Goal: Task Accomplishment & Management: Complete application form

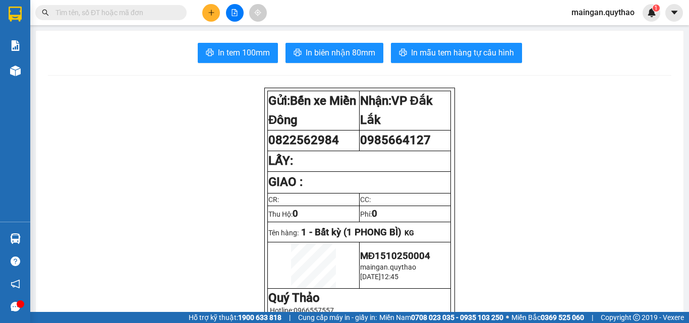
scroll to position [60, 0]
click at [207, 10] on button at bounding box center [211, 13] width 18 height 18
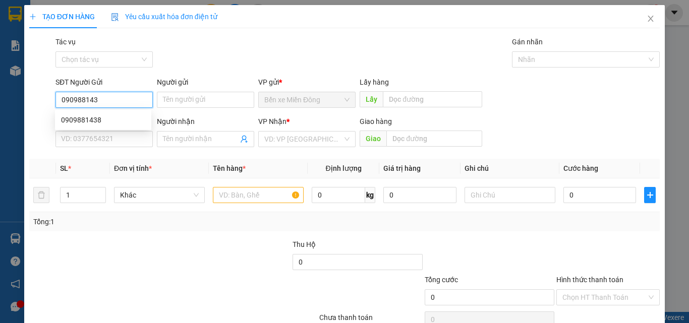
type input "0909881438"
click at [95, 113] on div "0909881438" at bounding box center [103, 120] width 96 height 16
type input "0789299799"
type input "0909881438"
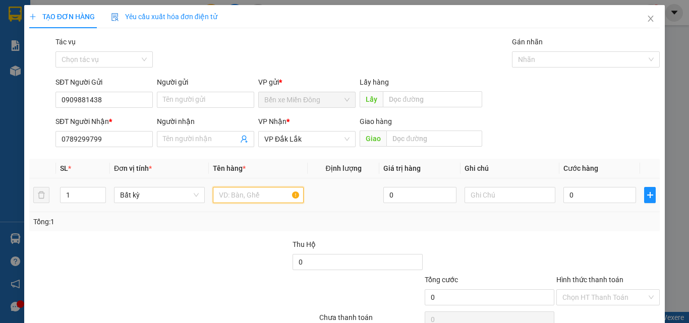
click at [232, 202] on input "text" at bounding box center [258, 195] width 91 height 16
type input "1 THÙNG"
click at [571, 197] on input "0" at bounding box center [600, 195] width 73 height 16
type input "03"
type input "3"
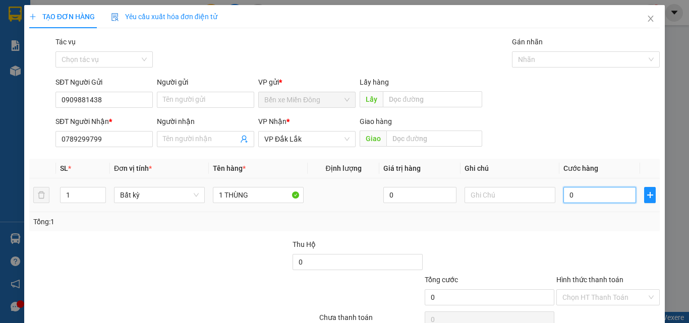
type input "3"
type input "030"
type input "30"
type input "30.000"
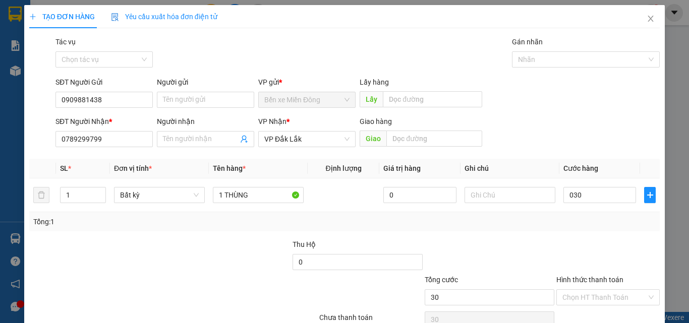
type input "30.000"
drag, startPoint x: 596, startPoint y: 219, endPoint x: 612, endPoint y: 293, distance: 75.8
click at [597, 231] on div "Tổng: 1" at bounding box center [344, 221] width 631 height 19
click at [606, 292] on input "Hình thức thanh toán" at bounding box center [605, 297] width 84 height 15
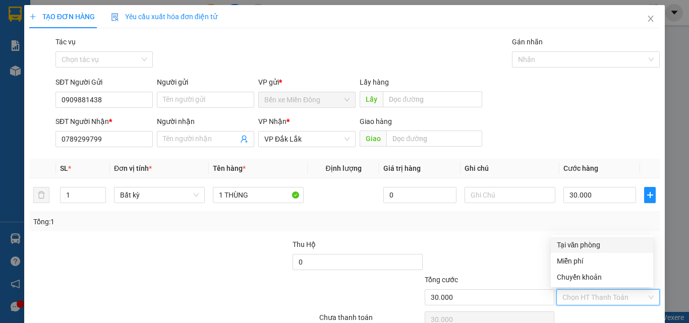
click at [583, 248] on div "Tại văn phòng" at bounding box center [602, 245] width 90 height 11
type input "0"
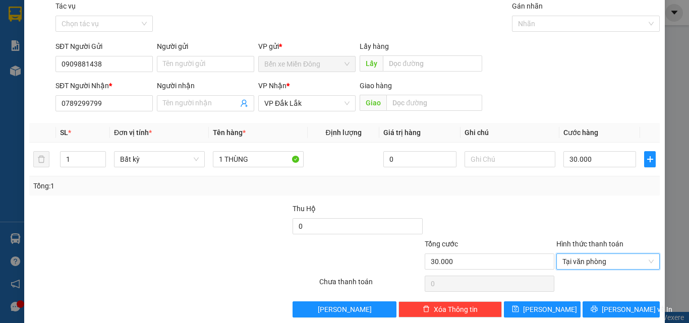
scroll to position [50, 0]
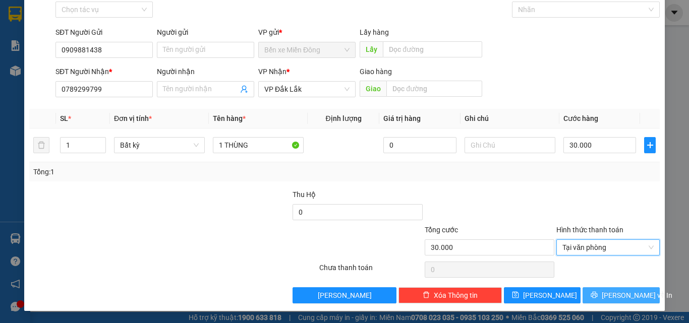
click at [603, 293] on button "[PERSON_NAME] và In" at bounding box center [621, 296] width 77 height 16
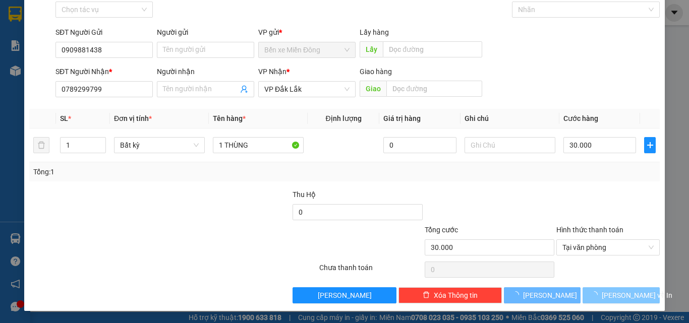
click at [602, 293] on span "loading" at bounding box center [596, 295] width 11 height 7
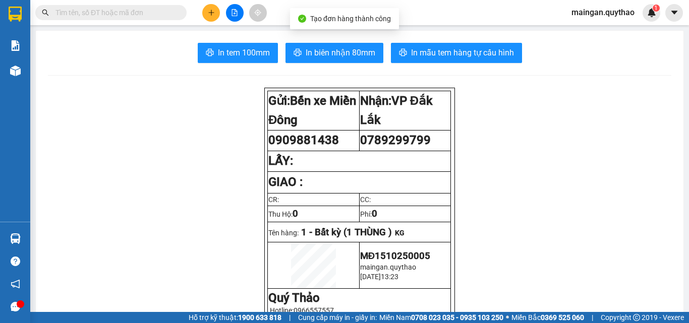
click at [360, 52] on span "In biên nhận 80mm" at bounding box center [341, 52] width 70 height 13
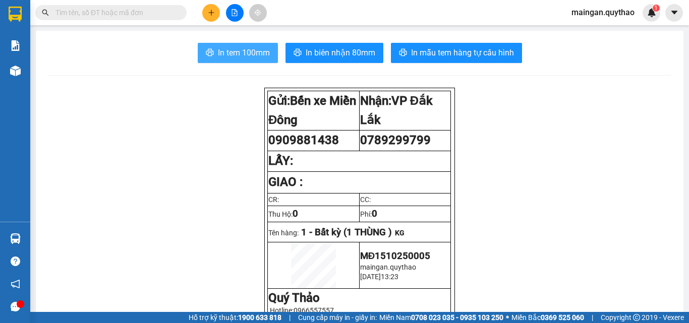
click at [236, 46] on button "In tem 100mm" at bounding box center [238, 53] width 80 height 20
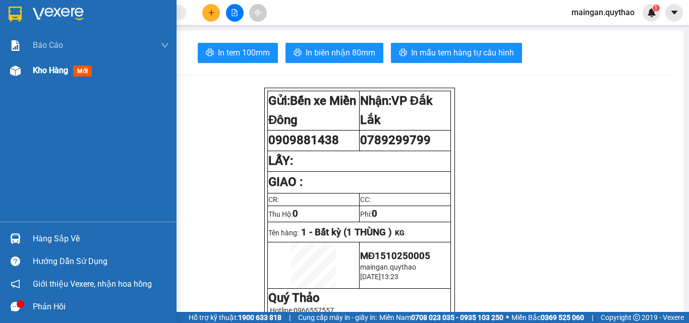
click at [23, 71] on div at bounding box center [16, 71] width 18 height 18
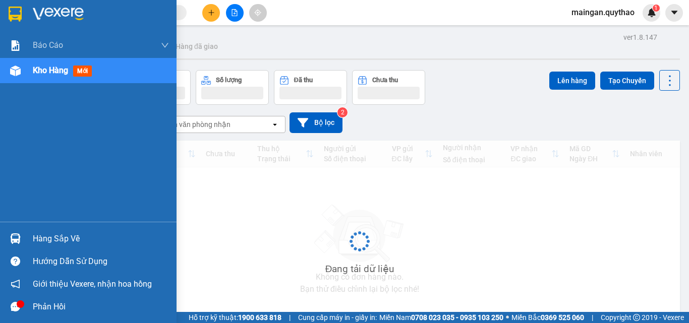
drag, startPoint x: 29, startPoint y: 69, endPoint x: 66, endPoint y: 64, distance: 37.1
click at [35, 69] on div "Kho hàng mới" at bounding box center [88, 70] width 177 height 25
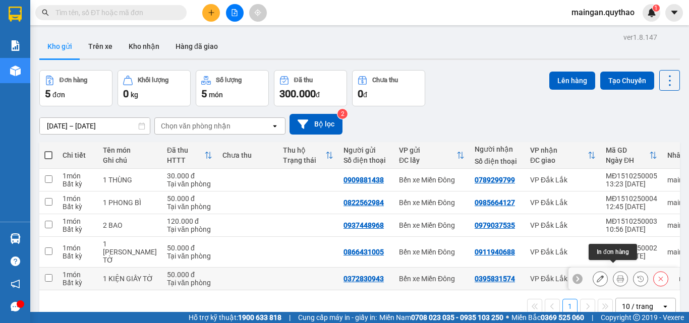
click at [617, 275] on icon at bounding box center [620, 278] width 7 height 7
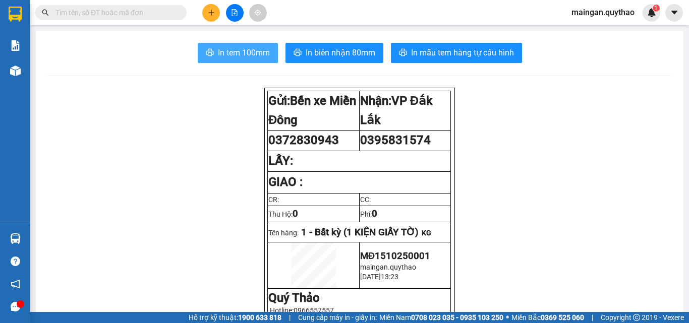
click at [231, 61] on button "In tem 100mm" at bounding box center [238, 53] width 80 height 20
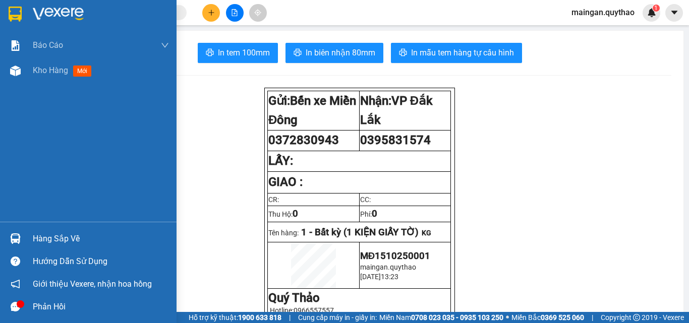
click at [20, 72] on img at bounding box center [15, 71] width 11 height 11
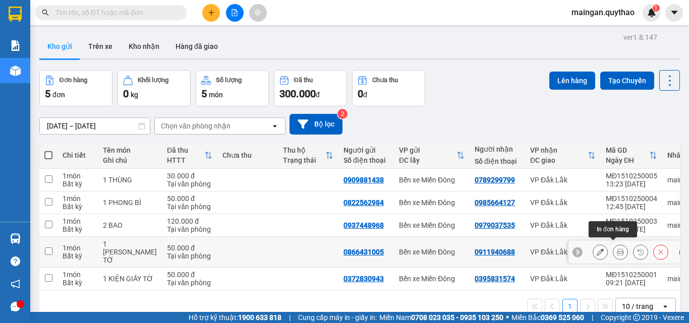
click at [617, 249] on icon at bounding box center [620, 252] width 7 height 7
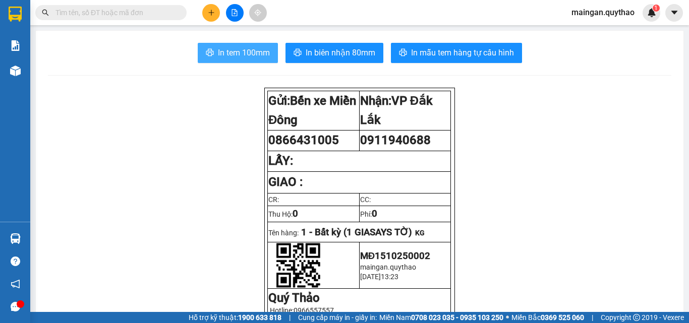
drag, startPoint x: 240, startPoint y: 47, endPoint x: 243, endPoint y: 68, distance: 21.0
click at [234, 60] on button "In tem 100mm" at bounding box center [238, 53] width 80 height 20
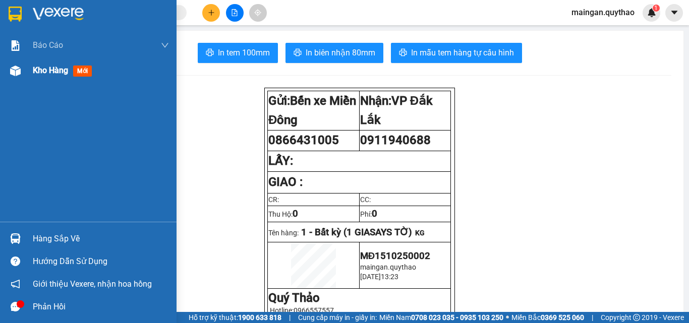
click at [69, 72] on div "Kho hàng mới" at bounding box center [64, 70] width 63 height 13
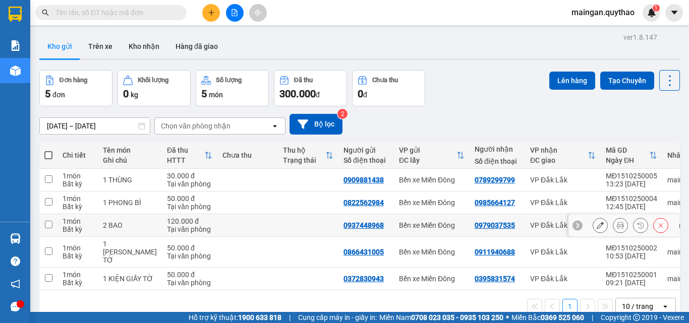
click at [617, 224] on icon at bounding box center [620, 225] width 7 height 7
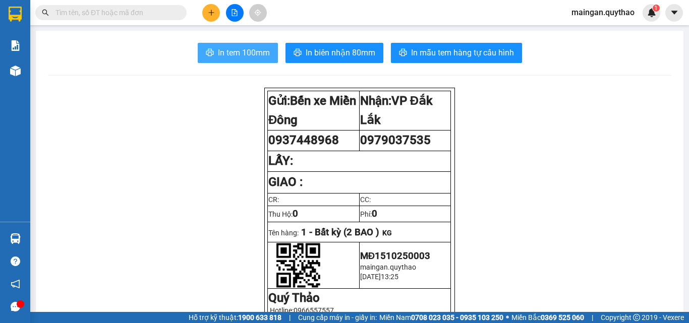
click at [214, 60] on button "In tem 100mm" at bounding box center [238, 53] width 80 height 20
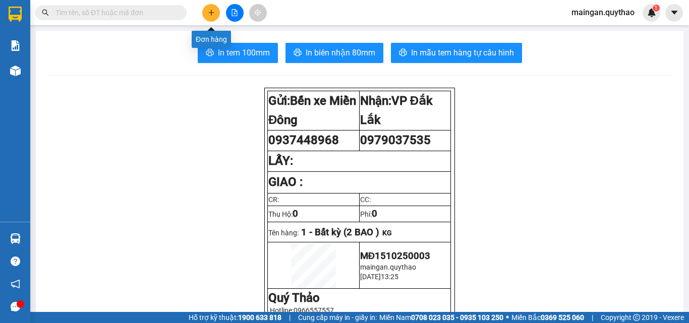
click at [216, 11] on button at bounding box center [211, 13] width 18 height 18
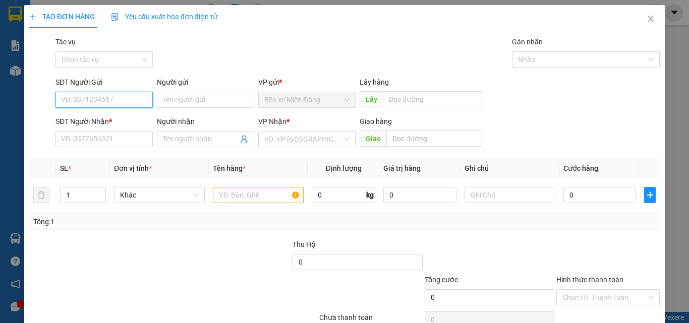
click at [103, 97] on input "SĐT Người Gửi" at bounding box center [103, 100] width 97 height 16
click at [96, 117] on div "0909524575" at bounding box center [103, 120] width 84 height 11
type input "0909524575"
type input "0943964767"
type input "0909524575"
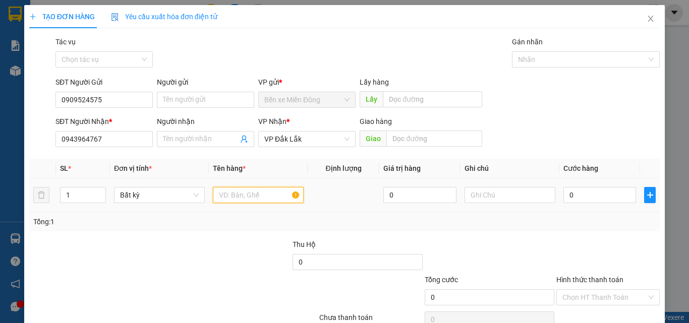
drag, startPoint x: 243, startPoint y: 189, endPoint x: 243, endPoint y: 195, distance: 6.6
click at [244, 193] on input "text" at bounding box center [258, 195] width 91 height 16
click at [243, 195] on input "text" at bounding box center [258, 195] width 91 height 16
type input "1 CỤC ĐEN"
click at [606, 199] on input "0" at bounding box center [600, 195] width 73 height 16
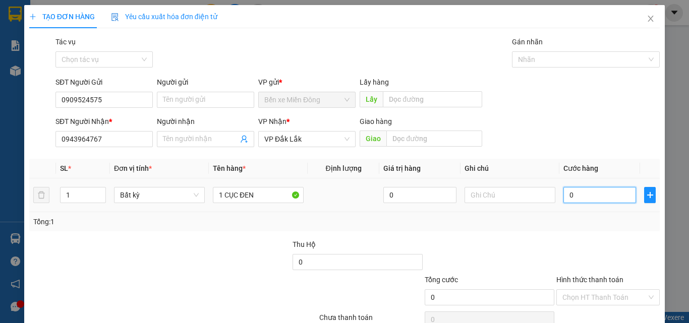
type input "5"
type input "50"
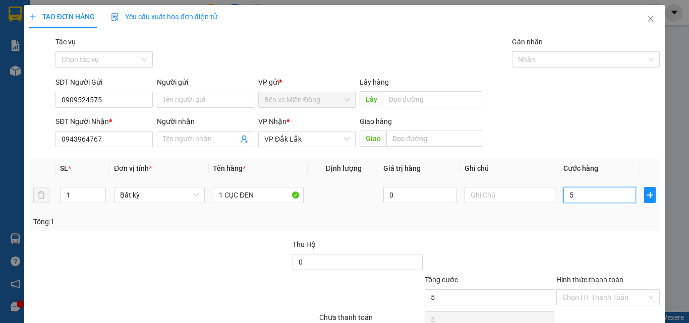
type input "50"
type input "50.000"
drag, startPoint x: 603, startPoint y: 236, endPoint x: 599, endPoint y: 245, distance: 9.9
click at [601, 238] on div "Transit Pickup Surcharge Ids Transit Deliver Surcharge Ids Transit Deliver Surc…" at bounding box center [344, 194] width 631 height 317
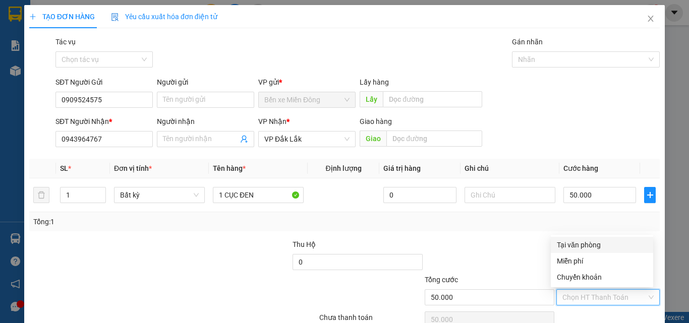
click at [598, 297] on input "Hình thức thanh toán" at bounding box center [605, 297] width 84 height 15
click at [595, 239] on div "Tại văn phòng" at bounding box center [602, 245] width 102 height 16
type input "0"
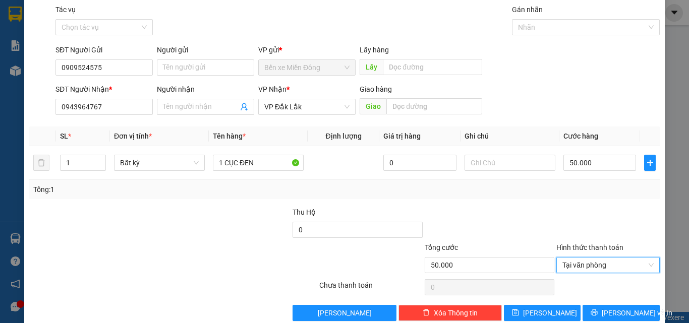
scroll to position [50, 0]
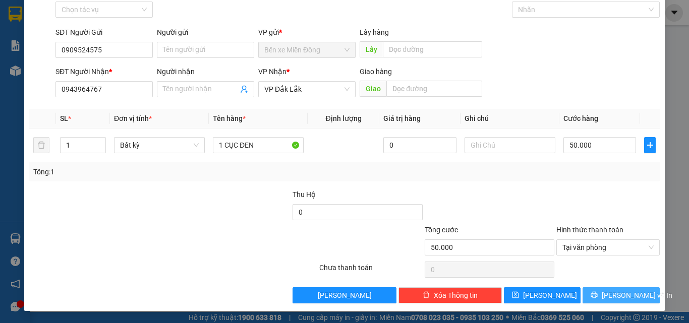
click at [606, 298] on span "[PERSON_NAME] và In" at bounding box center [637, 295] width 71 height 11
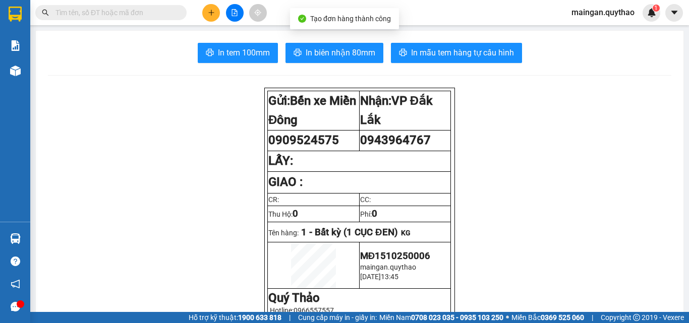
drag, startPoint x: 328, startPoint y: 30, endPoint x: 351, endPoint y: 75, distance: 50.8
click at [351, 75] on main "In tem 100mm In biên nhận 80mm In mẫu tem hàng tự cấu hình Gửi: Bến xe Miền Đô…" at bounding box center [344, 156] width 689 height 312
click at [348, 57] on span "In biên nhận 80mm" at bounding box center [341, 52] width 70 height 13
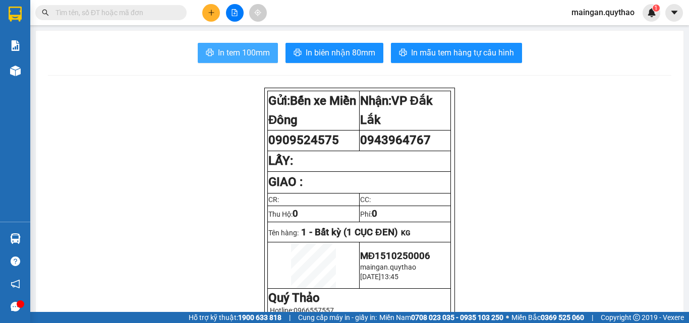
drag, startPoint x: 236, startPoint y: 39, endPoint x: 237, endPoint y: 45, distance: 5.8
click at [239, 49] on span "In tem 100mm" at bounding box center [244, 52] width 52 height 13
click at [213, 12] on icon "plus" at bounding box center [211, 12] width 7 height 7
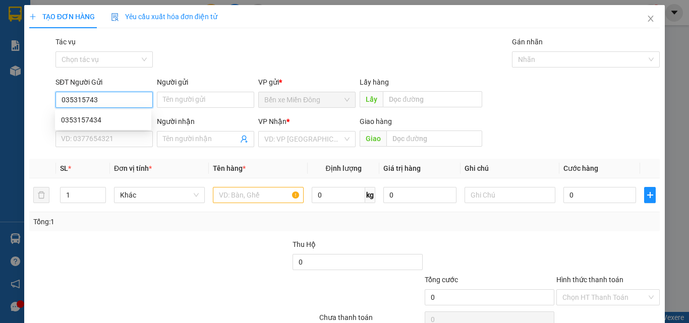
type input "0353157434"
click at [84, 126] on div "0353157434" at bounding box center [103, 120] width 96 height 16
type input "0964056052"
type input "0353157434"
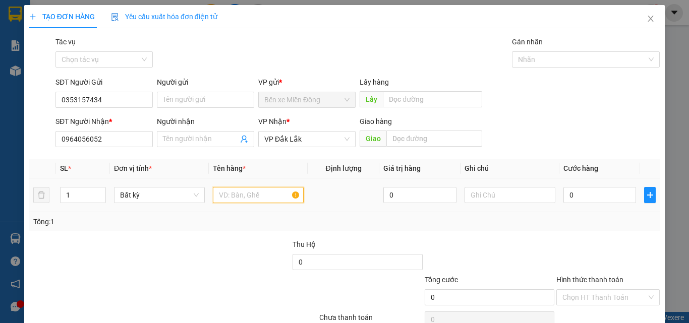
click at [238, 194] on input "text" at bounding box center [258, 195] width 91 height 16
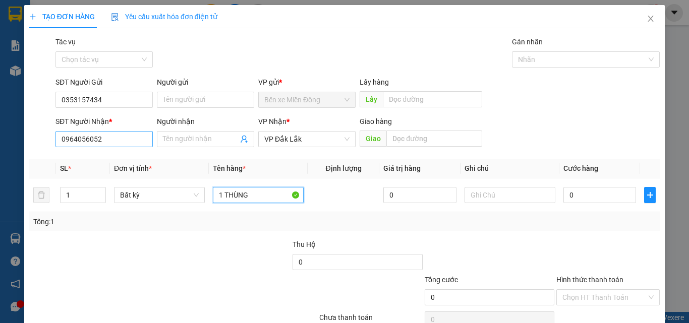
type input "1 THÙNG"
click at [134, 140] on input "0964056052" at bounding box center [103, 139] width 97 height 16
drag, startPoint x: 134, startPoint y: 140, endPoint x: 135, endPoint y: 134, distance: 6.6
click at [134, 139] on input "0964056052" at bounding box center [103, 139] width 97 height 16
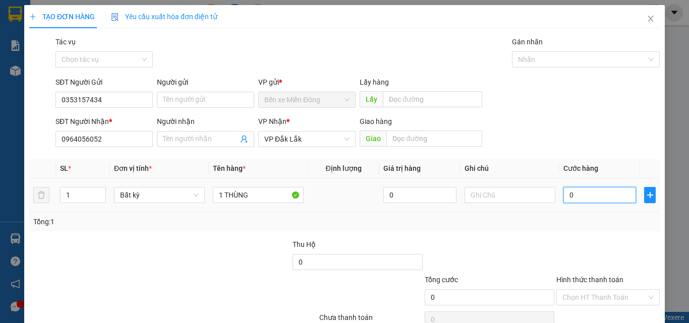
type input "04"
type input "4"
type input "040"
type input "40"
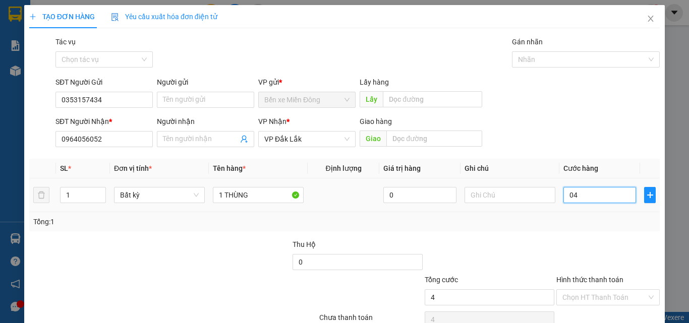
type input "40"
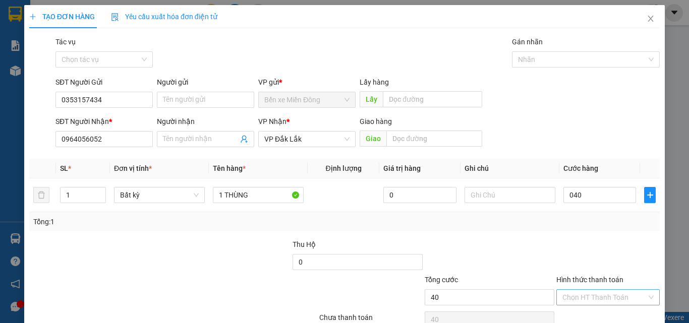
type input "40.000"
click at [619, 302] on input "Hình thức thanh toán" at bounding box center [605, 297] width 84 height 15
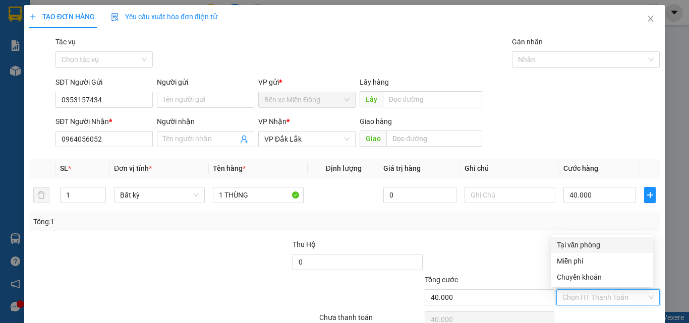
click at [573, 240] on div "Tại văn phòng" at bounding box center [602, 245] width 90 height 11
type input "0"
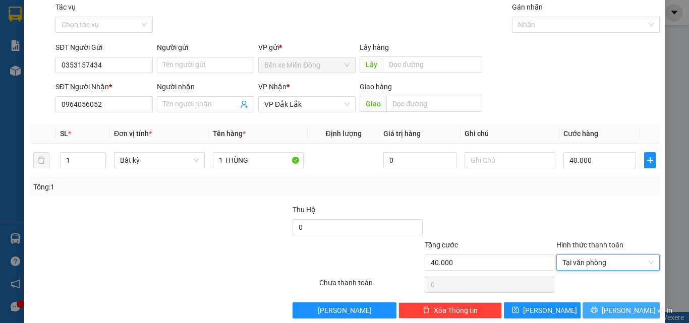
scroll to position [50, 0]
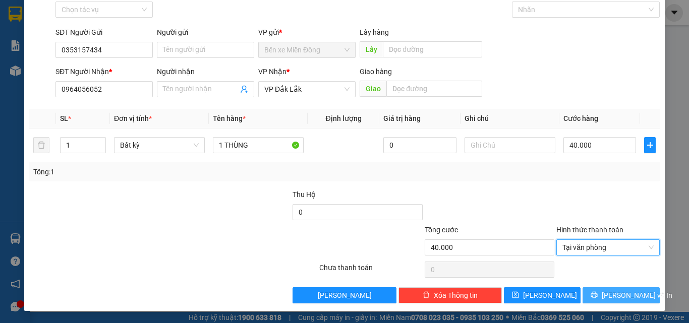
click at [608, 292] on span "[PERSON_NAME] và In" at bounding box center [637, 295] width 71 height 11
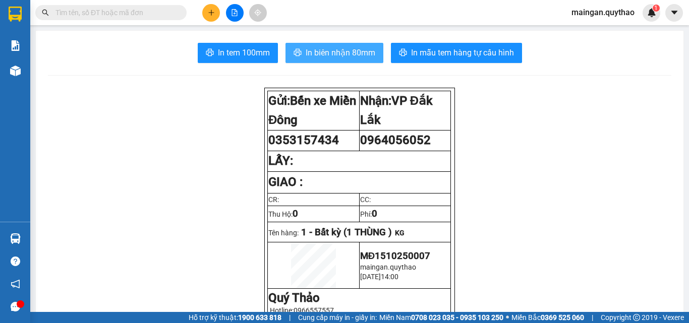
click at [307, 57] on span "In biên nhận 80mm" at bounding box center [341, 52] width 70 height 13
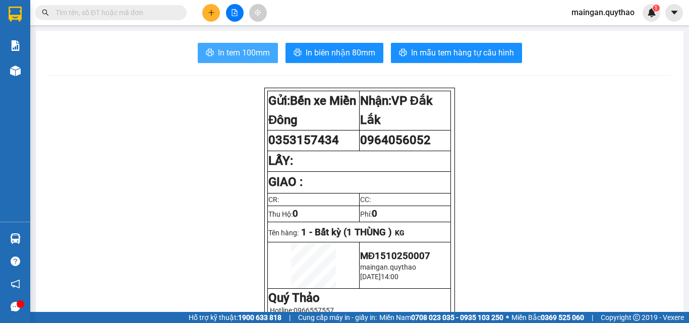
click at [232, 55] on span "In tem 100mm" at bounding box center [244, 52] width 52 height 13
click at [209, 21] on button at bounding box center [211, 13] width 18 height 18
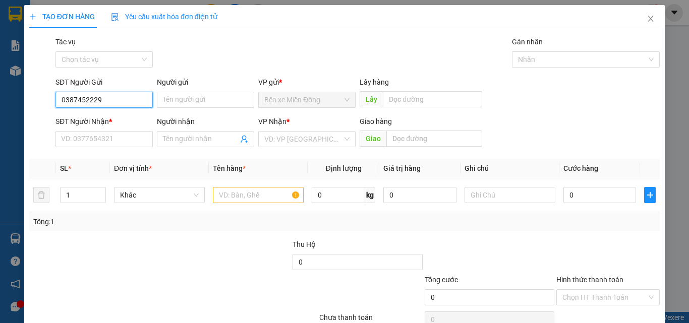
type input "0387452229"
click at [77, 160] on th "SL *" at bounding box center [83, 169] width 54 height 20
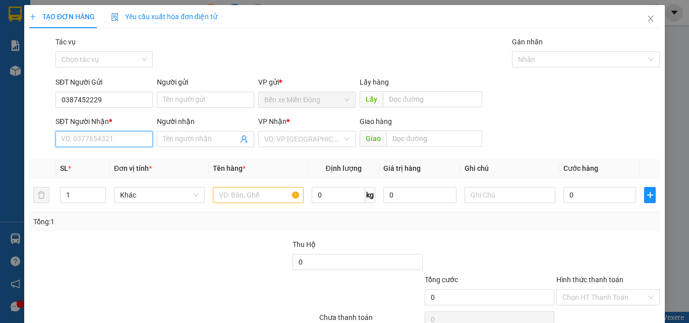
click at [87, 145] on input "SĐT Người Nhận *" at bounding box center [103, 139] width 97 height 16
click at [95, 163] on div "0987753778" at bounding box center [103, 159] width 84 height 11
type input "0987753778"
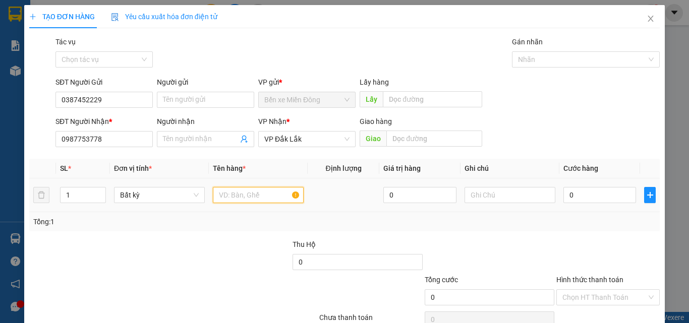
click at [243, 198] on input "text" at bounding box center [258, 195] width 91 height 16
type input "1 KIỆN"
drag, startPoint x: 616, startPoint y: 165, endPoint x: 608, endPoint y: 181, distance: 17.8
drag, startPoint x: 608, startPoint y: 181, endPoint x: 614, endPoint y: 191, distance: 11.3
click at [614, 191] on input "0" at bounding box center [600, 195] width 73 height 16
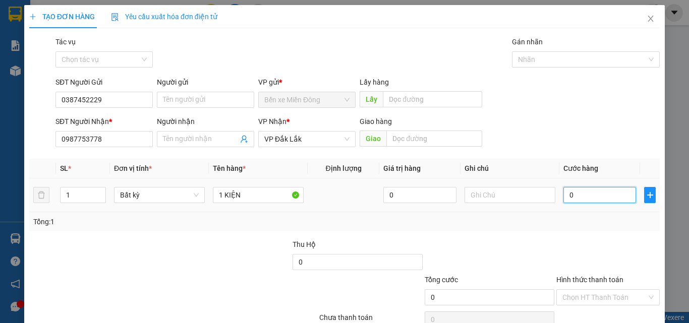
type input "01"
type input "1"
type input "010"
type input "10"
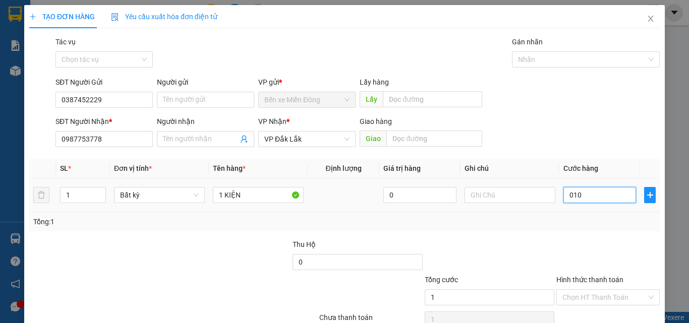
type input "10"
type input "0.100"
type input "100"
type input "100.000"
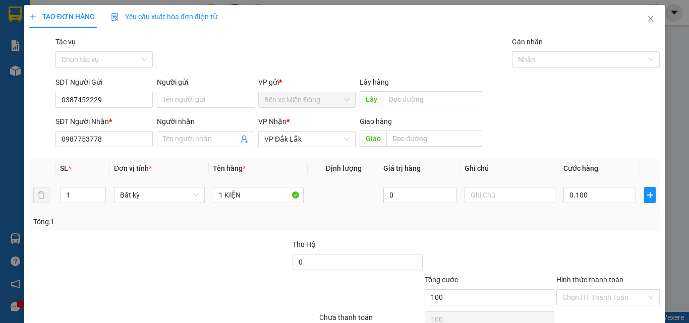
type input "100.000"
click at [630, 226] on div "Tổng: 1" at bounding box center [344, 221] width 623 height 11
click at [586, 298] on input "Hình thức thanh toán" at bounding box center [605, 297] width 84 height 15
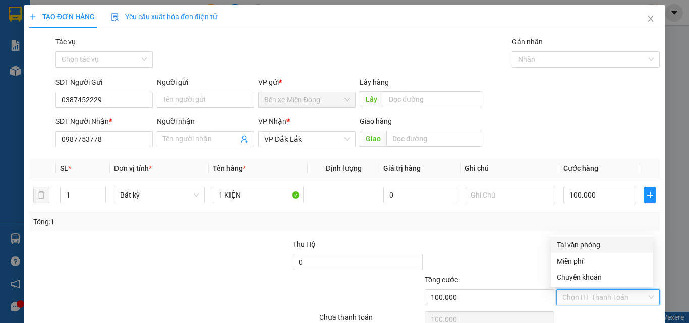
drag, startPoint x: 589, startPoint y: 242, endPoint x: 619, endPoint y: 228, distance: 33.0
click at [589, 242] on div "Tại văn phòng" at bounding box center [602, 245] width 90 height 11
type input "0"
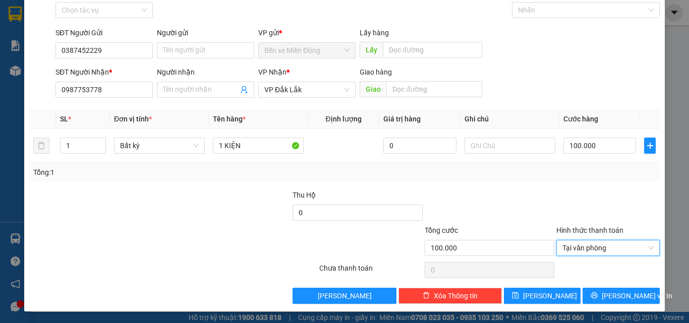
scroll to position [50, 0]
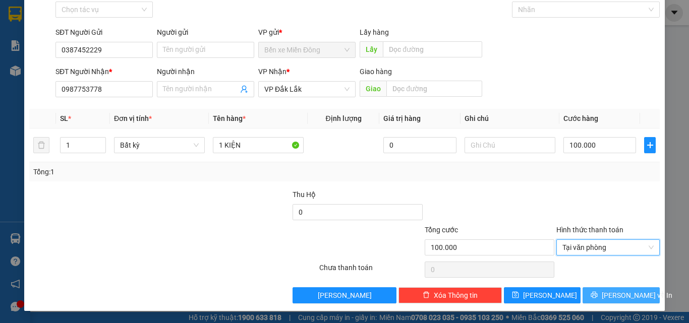
click at [630, 295] on span "[PERSON_NAME] và In" at bounding box center [637, 295] width 71 height 11
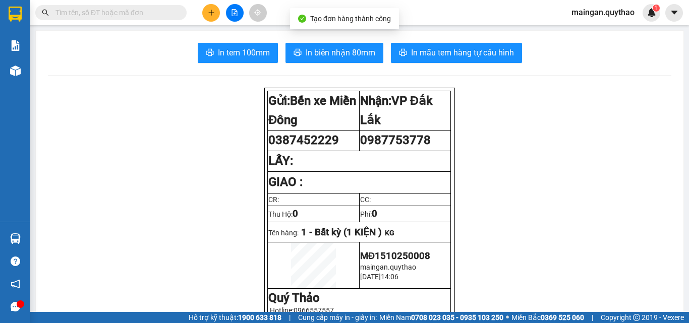
click at [303, 58] on button "In biên nhận 80mm" at bounding box center [335, 53] width 98 height 20
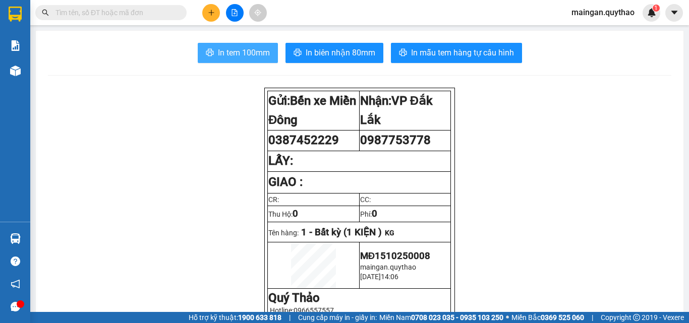
click at [239, 54] on span "In tem 100mm" at bounding box center [244, 52] width 52 height 13
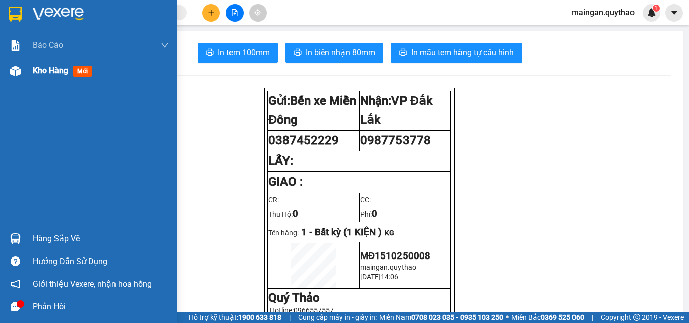
drag, startPoint x: 57, startPoint y: 76, endPoint x: 171, endPoint y: 6, distance: 133.2
click at [58, 75] on div "Kho hàng mới" at bounding box center [64, 70] width 63 height 13
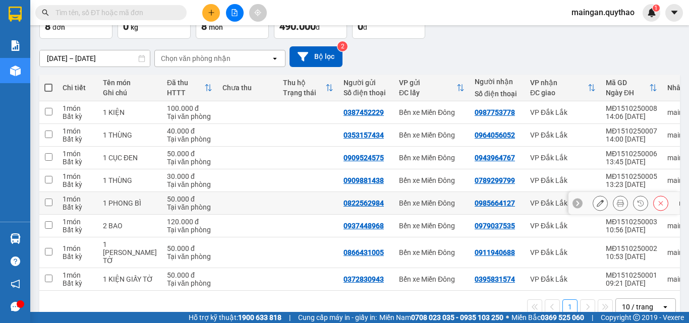
scroll to position [84, 0]
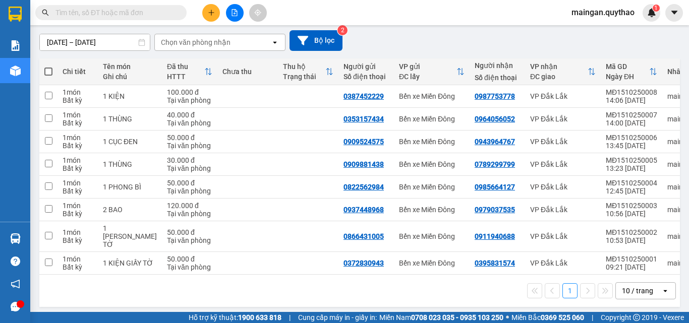
click at [653, 283] on div "10 / trang" at bounding box center [638, 291] width 45 height 16
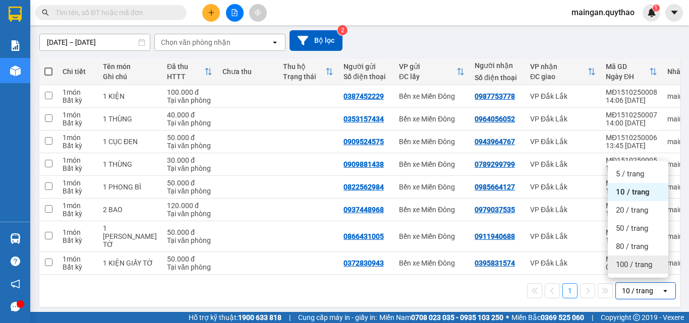
click at [624, 259] on div "100 / trang" at bounding box center [638, 265] width 61 height 18
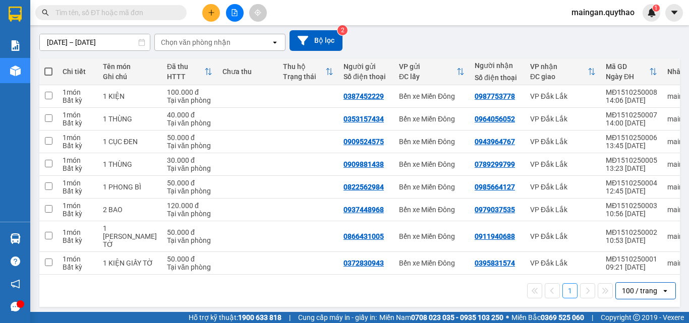
click at [651, 290] on div "100 / trang" at bounding box center [638, 291] width 45 height 16
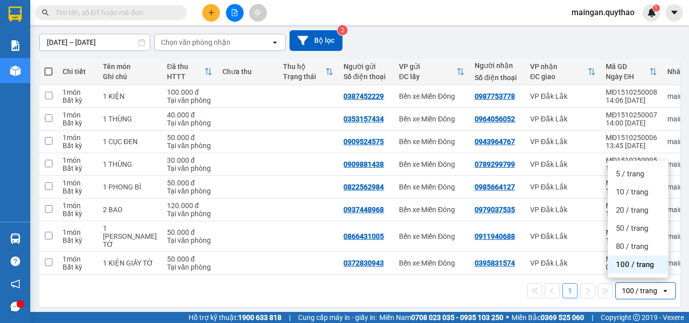
click at [613, 270] on div "100 / trang" at bounding box center [638, 265] width 61 height 18
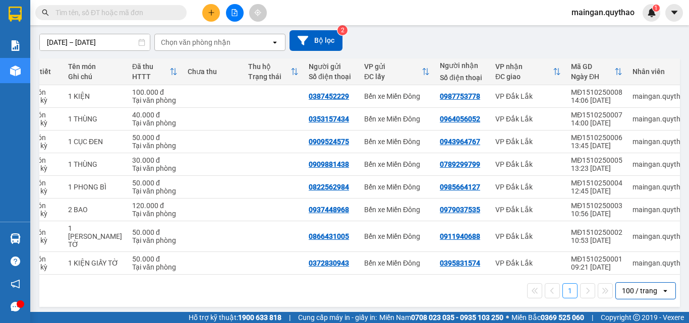
click at [641, 291] on div "100 / trang" at bounding box center [639, 291] width 35 height 10
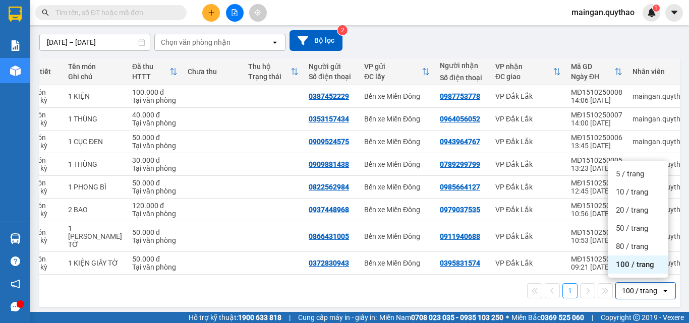
click at [641, 264] on span "100 / trang" at bounding box center [635, 265] width 38 height 10
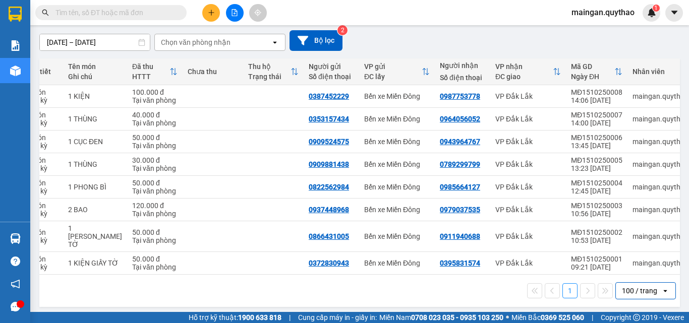
click at [645, 288] on div "100 / trang" at bounding box center [639, 291] width 35 height 10
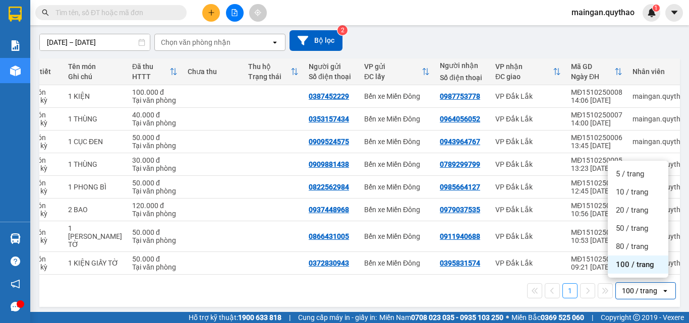
click at [630, 266] on span "100 / trang" at bounding box center [635, 265] width 38 height 10
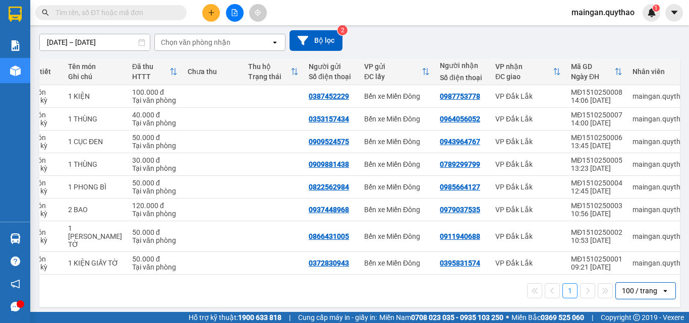
click at [455, 9] on div "Kết quả tìm kiếm ( 0 ) Bộ lọc No Data maingan.quythao 1" at bounding box center [344, 12] width 689 height 25
click at [213, 10] on icon "plus" at bounding box center [211, 12] width 7 height 7
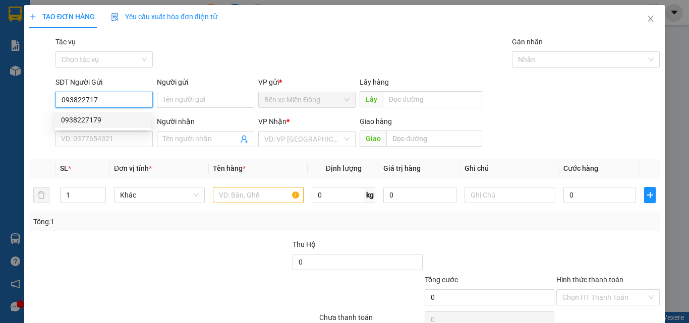
drag, startPoint x: 91, startPoint y: 119, endPoint x: 95, endPoint y: 125, distance: 7.3
click at [92, 119] on div "0938227179" at bounding box center [103, 120] width 84 height 11
type input "0938227179"
type input "0908339897"
type input "0938227179"
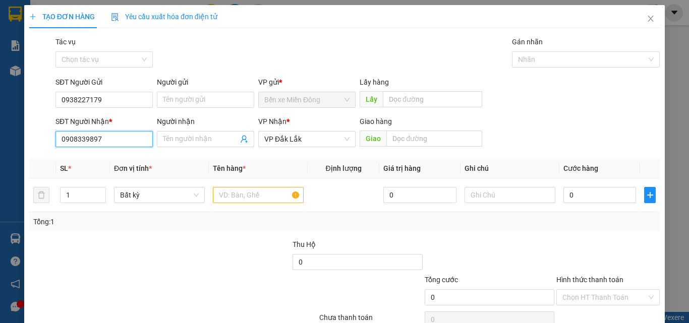
drag, startPoint x: 44, startPoint y: 143, endPoint x: 0, endPoint y: 147, distance: 44.1
click at [0, 150] on div "TẠO ĐƠN HÀNG Yêu cầu xuất hóa đơn điện tử Transit Pickup Surcharge Ids Transit …" at bounding box center [344, 161] width 689 height 323
type input "0775026833"
click at [260, 205] on td at bounding box center [258, 196] width 99 height 34
click at [260, 196] on input "text" at bounding box center [258, 195] width 91 height 16
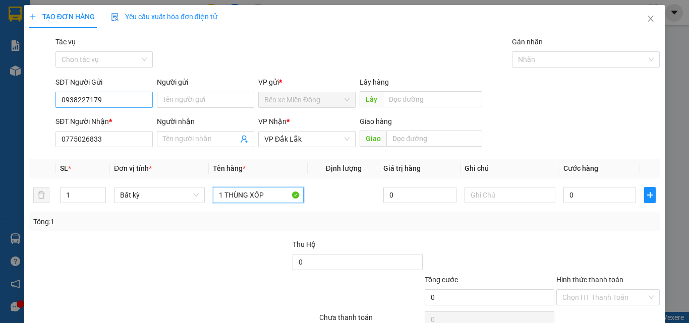
type input "1 THÙNG XỐP"
drag, startPoint x: 114, startPoint y: 105, endPoint x: 0, endPoint y: 108, distance: 114.1
click at [0, 108] on div "TẠO ĐƠN HÀNG Yêu cầu xuất hóa đơn điện tử Transit Pickup Surcharge Ids Transit …" at bounding box center [344, 161] width 689 height 323
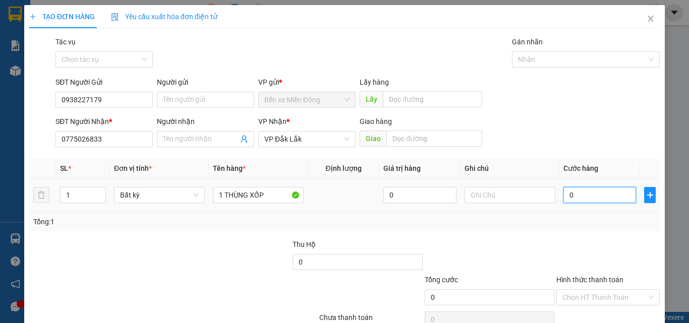
drag, startPoint x: 584, startPoint y: 193, endPoint x: 530, endPoint y: 158, distance: 64.0
click at [584, 194] on input "0" at bounding box center [600, 195] width 73 height 16
type input "01"
type input "1"
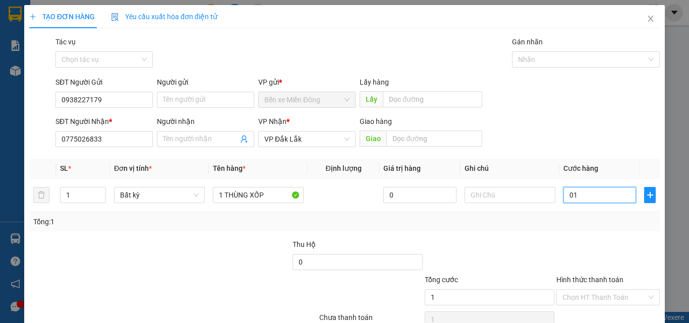
type input "012"
type input "12"
type input "0.120"
type input "120"
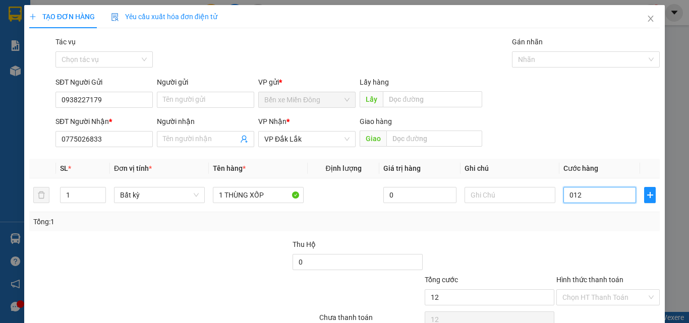
type input "120"
type input "120.000"
drag, startPoint x: 552, startPoint y: 264, endPoint x: 551, endPoint y: 270, distance: 5.6
click at [556, 267] on div at bounding box center [608, 256] width 105 height 35
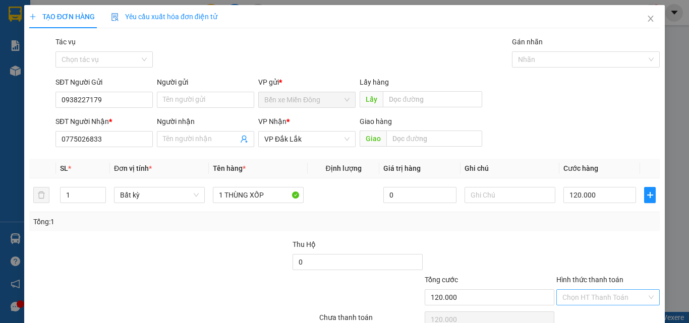
drag, startPoint x: 578, startPoint y: 300, endPoint x: 577, endPoint y: 290, distance: 9.6
click at [579, 299] on input "Hình thức thanh toán" at bounding box center [605, 297] width 84 height 15
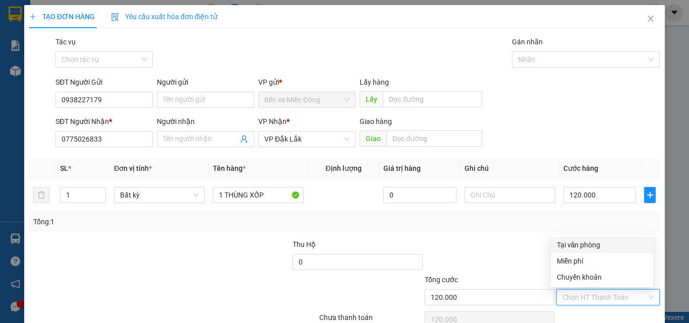
click at [565, 243] on div "Tại văn phòng" at bounding box center [602, 245] width 90 height 11
type input "0"
click at [627, 140] on div "SĐT Người Nhận * 0775026833 Người nhận Tên người nhận VP Nhận * VP [GEOGRAPHIC_…" at bounding box center [357, 133] width 608 height 35
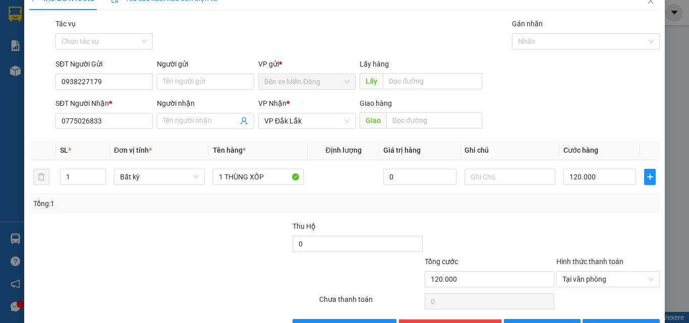
scroll to position [50, 0]
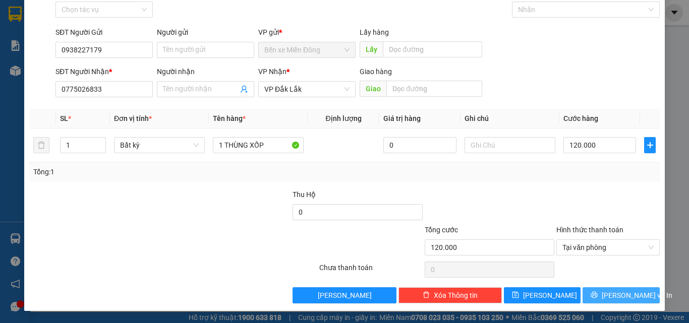
click at [597, 296] on icon "printer" at bounding box center [594, 295] width 7 height 7
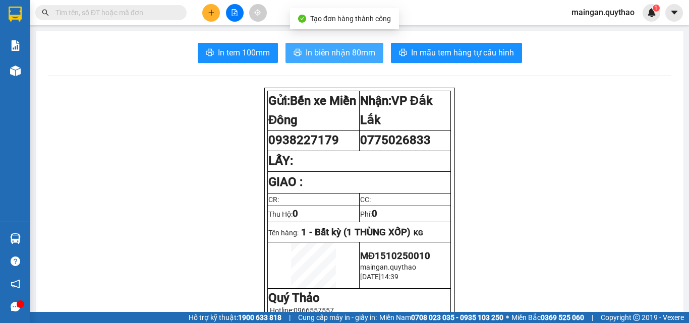
click at [295, 61] on button "In biên nhận 80mm" at bounding box center [335, 53] width 98 height 20
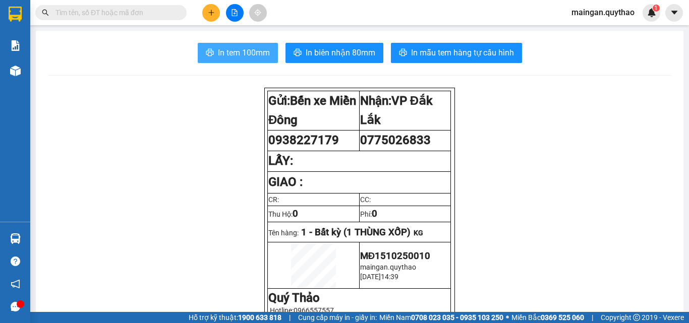
click at [237, 47] on span "In tem 100mm" at bounding box center [244, 52] width 52 height 13
click at [238, 49] on span "In tem 100mm" at bounding box center [244, 52] width 52 height 13
click at [211, 14] on icon "plus" at bounding box center [211, 12] width 7 height 7
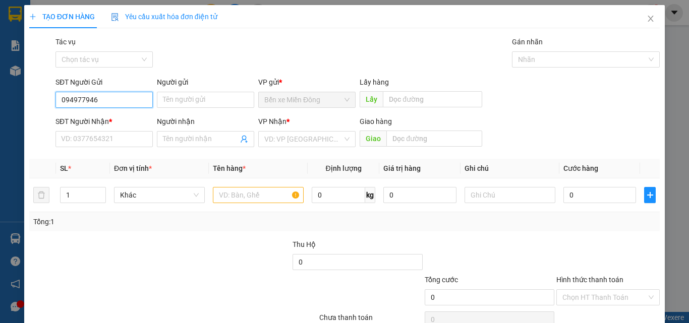
click at [84, 102] on input "094977946" at bounding box center [103, 100] width 97 height 16
click at [86, 104] on input "094977946" at bounding box center [103, 100] width 97 height 16
type input "0949779446"
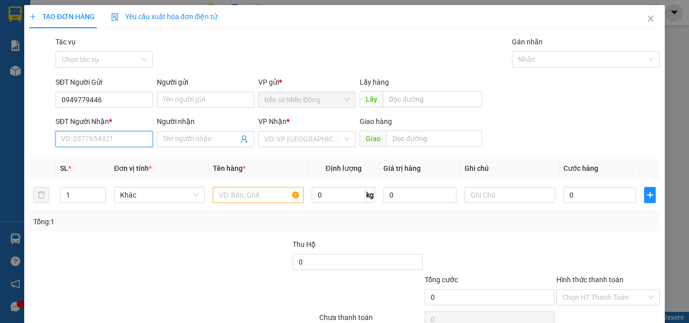
click at [147, 135] on input "SĐT Người Nhận *" at bounding box center [103, 139] width 97 height 16
type input "0974309090"
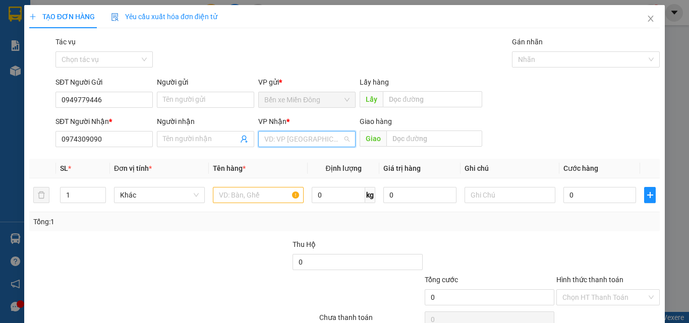
click at [298, 141] on input "search" at bounding box center [303, 139] width 78 height 15
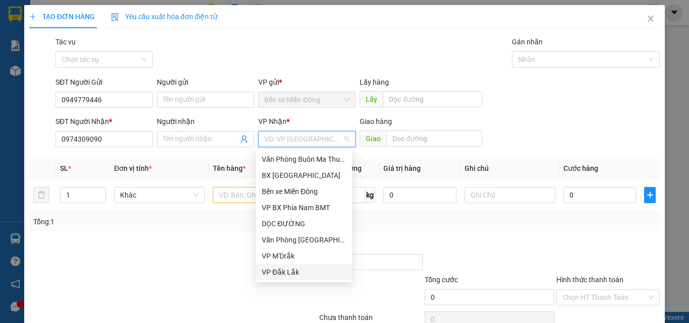
scroll to position [101, 0]
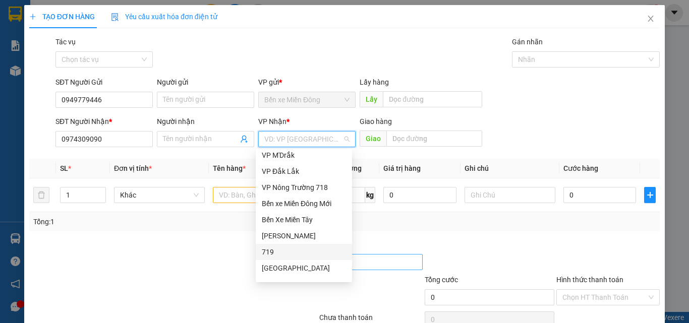
click at [285, 251] on div "719" at bounding box center [304, 252] width 84 height 11
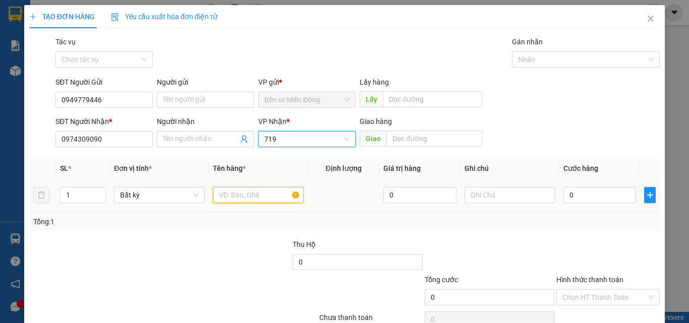
click at [237, 195] on input "text" at bounding box center [258, 195] width 91 height 16
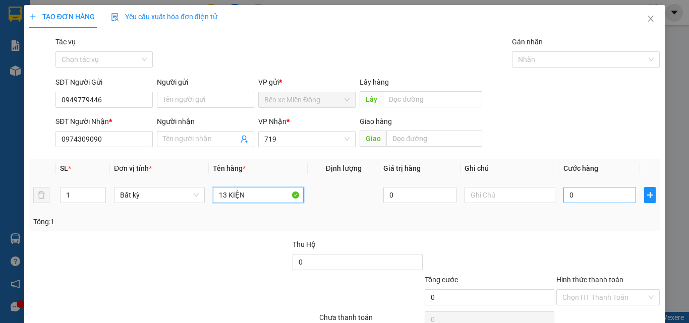
type input "13 KIỆN"
click at [573, 193] on input "0" at bounding box center [600, 195] width 73 height 16
type input "012"
type input "12"
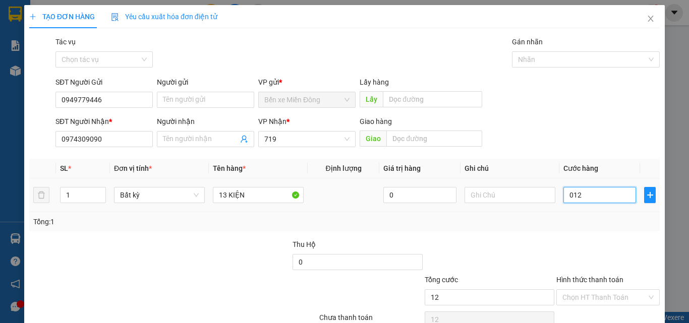
type input "0.125"
type input "125"
type input "01.256"
type input "1.256"
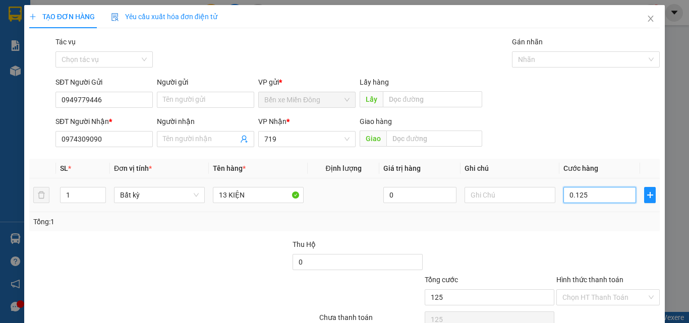
type input "1.256"
type input "012.560"
type input "12.560"
click at [575, 197] on input "012.560" at bounding box center [600, 195] width 73 height 16
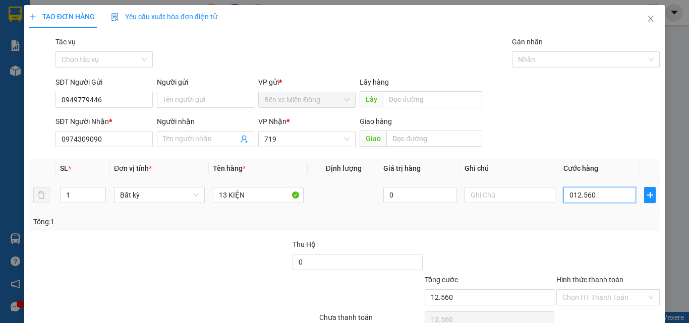
type input "01.560"
type input "1.560"
type input "1.560.000"
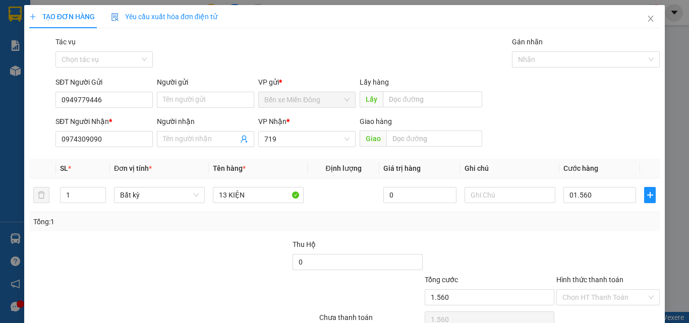
type input "1.560.000"
click at [587, 268] on div at bounding box center [608, 256] width 105 height 35
click at [125, 103] on input "0949779446" at bounding box center [103, 100] width 97 height 16
click at [248, 322] on div at bounding box center [173, 320] width 290 height 20
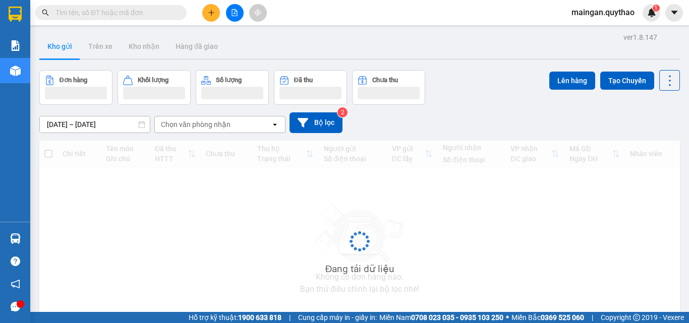
click at [96, 7] on span at bounding box center [110, 12] width 151 height 15
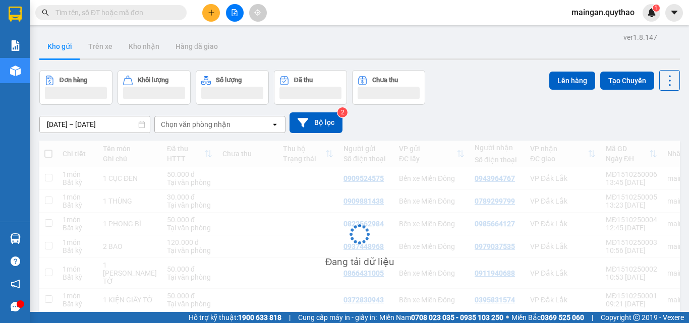
click at [97, 13] on input "text" at bounding box center [114, 12] width 119 height 11
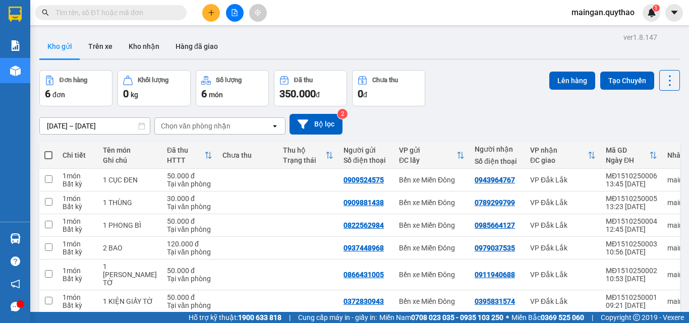
paste input "0964056052"
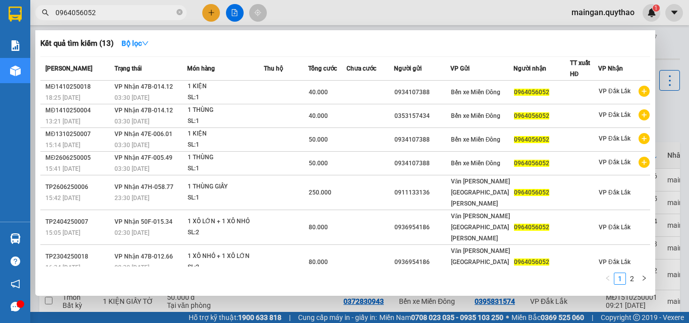
type input "0964056052"
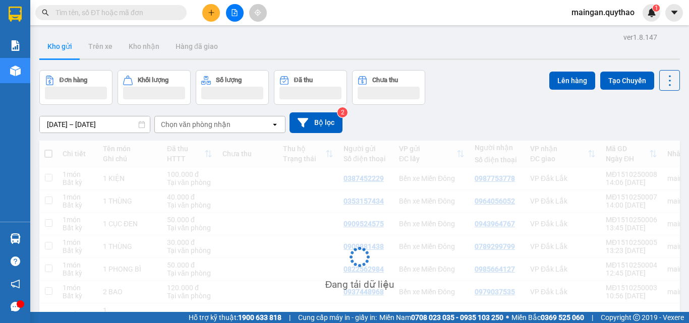
click at [155, 12] on input "text" at bounding box center [114, 12] width 119 height 11
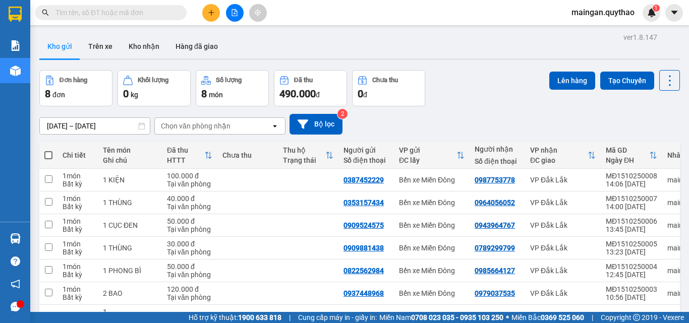
paste input "0938227179"
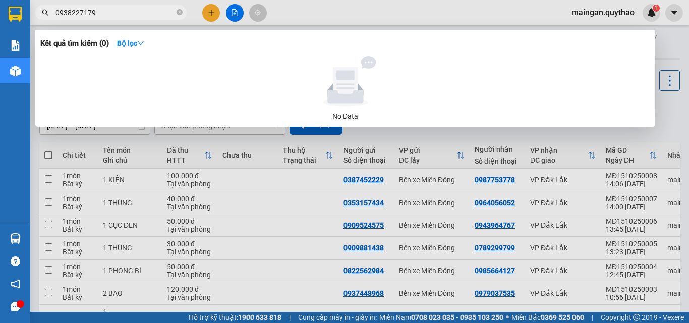
type input "0938227179"
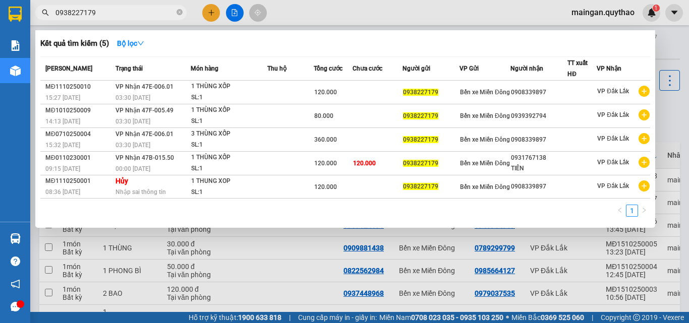
click at [201, 15] on div at bounding box center [344, 161] width 689 height 323
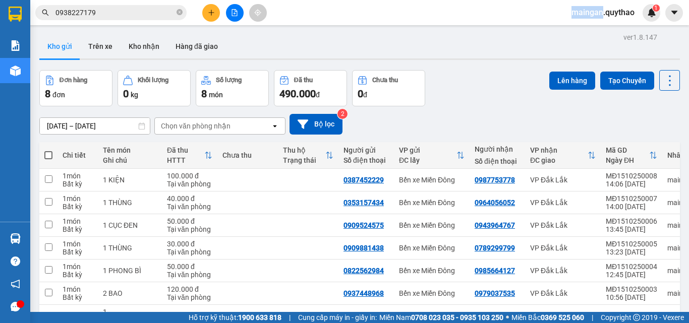
click at [204, 14] on div at bounding box center [235, 13] width 76 height 18
click at [209, 20] on button at bounding box center [211, 13] width 18 height 18
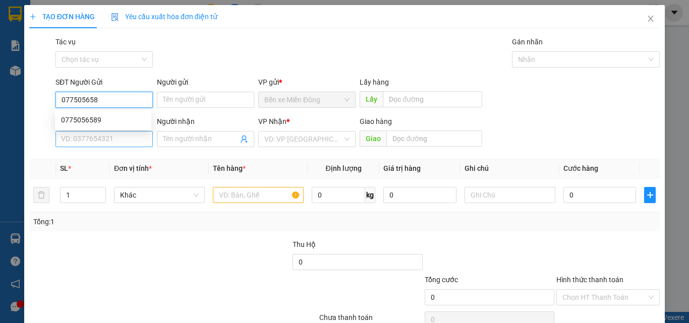
type input "0775056589"
click at [119, 114] on div "0775056589" at bounding box center [103, 120] width 96 height 16
type input "0868932318"
type input "TÂN LẬP"
type input "0775056589"
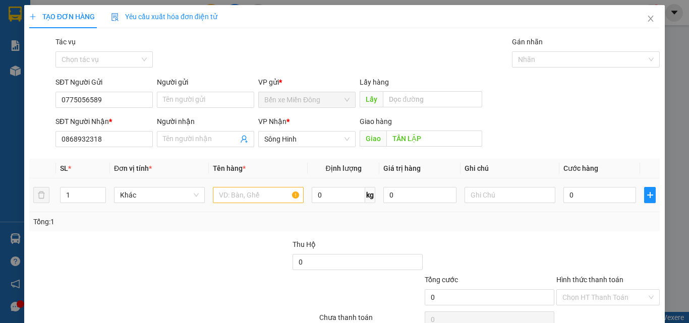
click at [318, 205] on div "0 kg" at bounding box center [344, 195] width 64 height 20
click at [264, 196] on input "text" at bounding box center [258, 195] width 91 height 16
type input "2 KIỆN"
click at [582, 191] on input "0" at bounding box center [600, 195] width 73 height 16
type input "01"
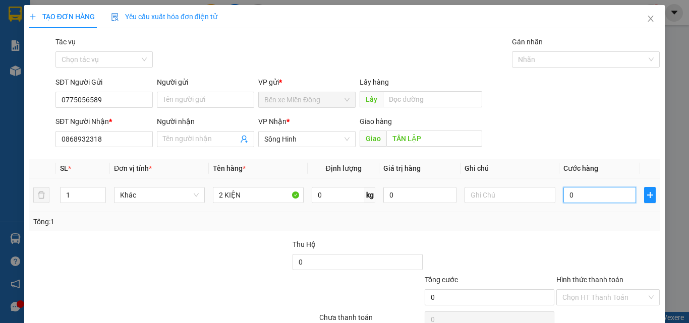
type input "1"
type input "010"
type input "10"
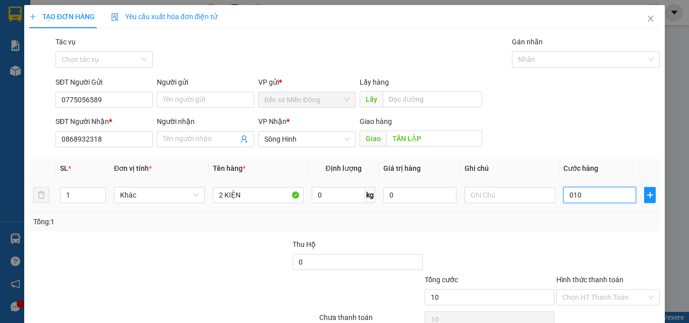
type input "0.100"
type input "100"
type input "100.000"
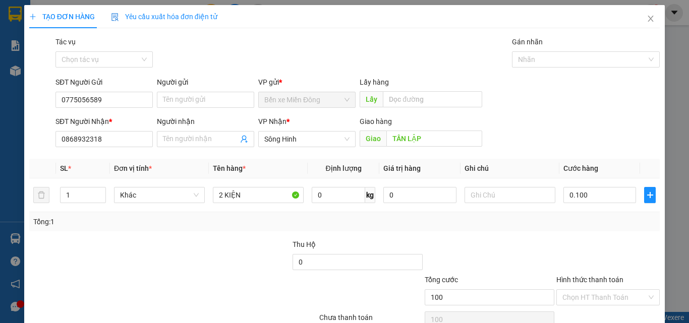
type input "100.000"
drag, startPoint x: 584, startPoint y: 224, endPoint x: 626, endPoint y: 274, distance: 66.0
click at [584, 224] on div "Tổng: 1" at bounding box center [344, 221] width 623 height 11
click at [610, 297] on input "Hình thức thanh toán" at bounding box center [605, 297] width 84 height 15
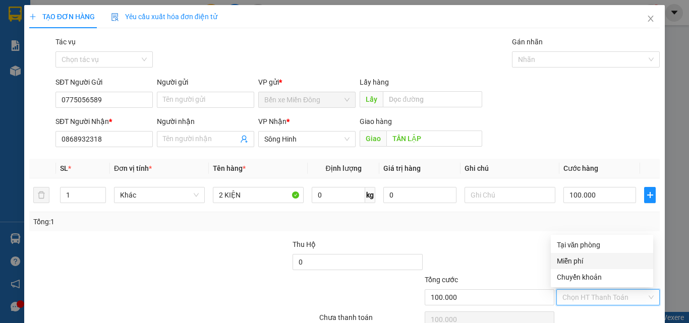
click at [588, 253] on div "Miễn phí" at bounding box center [602, 261] width 102 height 16
type input "0"
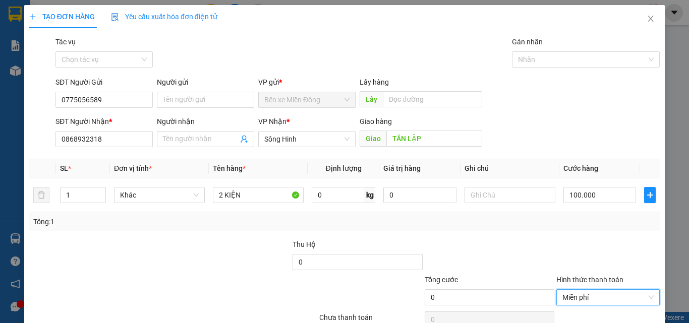
drag, startPoint x: 591, startPoint y: 298, endPoint x: 594, endPoint y: 252, distance: 45.5
click at [592, 294] on span "Miễn phí" at bounding box center [608, 297] width 91 height 15
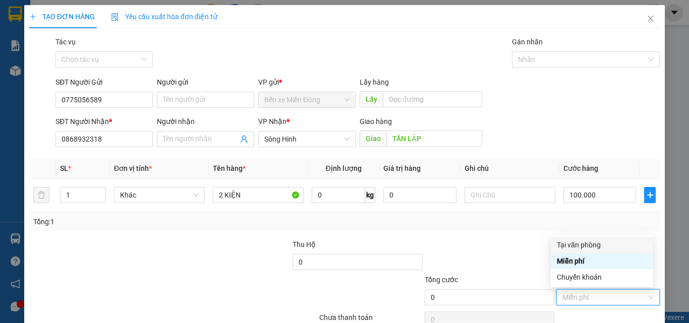
click at [593, 245] on div "Tại văn phòng" at bounding box center [602, 245] width 90 height 11
type input "100.000"
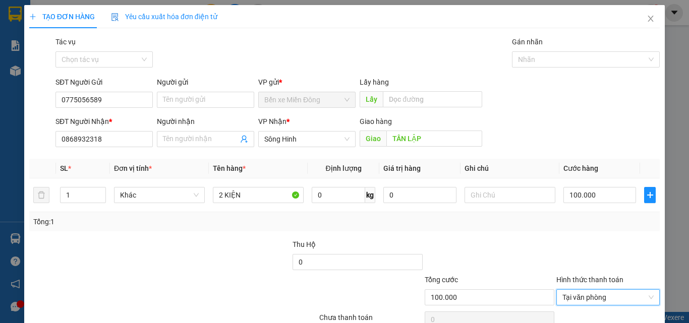
scroll to position [50, 0]
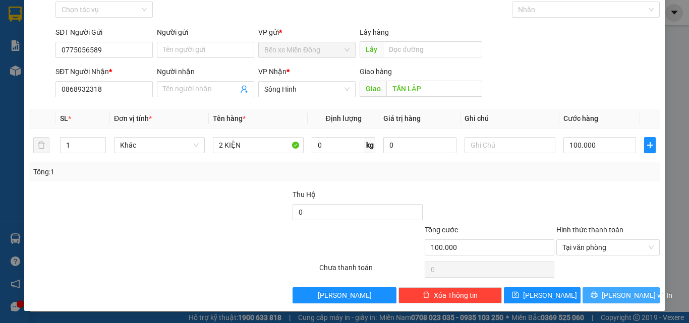
click at [588, 291] on button "[PERSON_NAME] và In" at bounding box center [621, 296] width 77 height 16
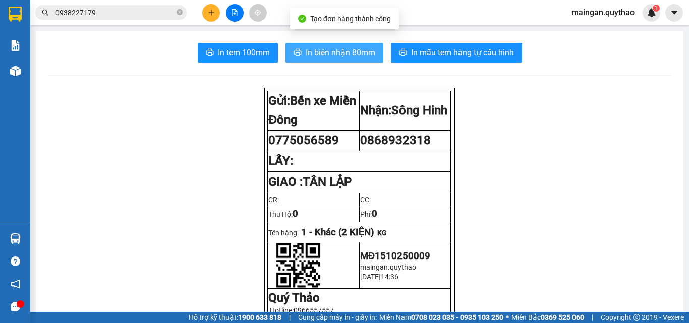
click at [289, 54] on button "In biên nhận 80mm" at bounding box center [335, 53] width 98 height 20
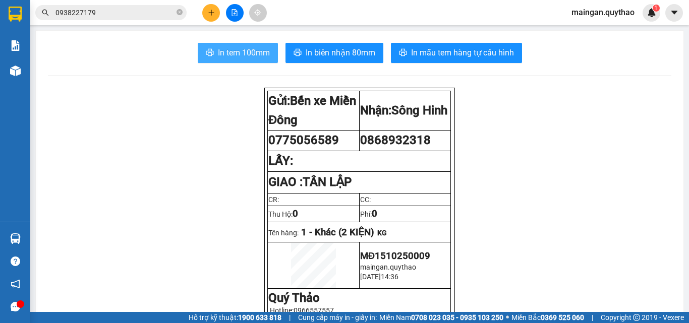
click at [225, 60] on button "In tem 100mm" at bounding box center [238, 53] width 80 height 20
click at [689, 238] on main "In tem 100mm In biên nhận 80mm In mẫu tem hàng tự cấu hình Gửi: Bến xe Miền Đô…" at bounding box center [344, 156] width 689 height 312
click at [176, 13] on span "0938227179" at bounding box center [110, 12] width 151 height 15
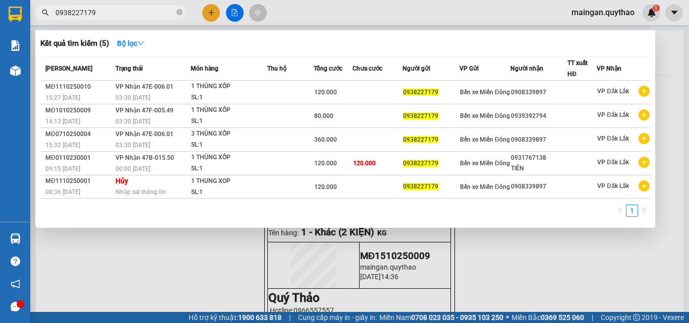
click at [160, 13] on input "0938227179" at bounding box center [114, 12] width 119 height 11
click at [177, 14] on icon "close-circle" at bounding box center [180, 12] width 6 height 6
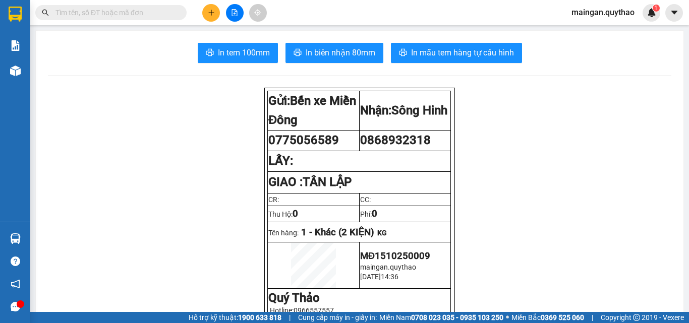
paste input "0949779446"
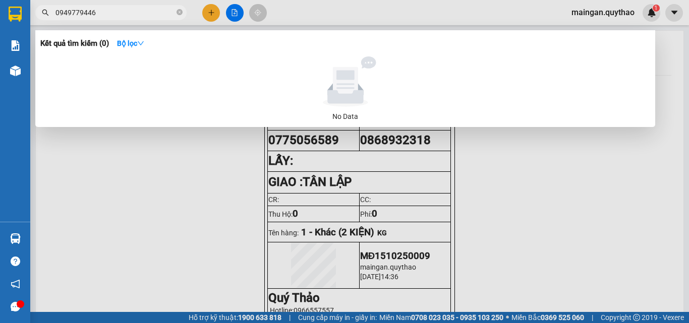
type input "0949779446"
